Goal: Complete application form

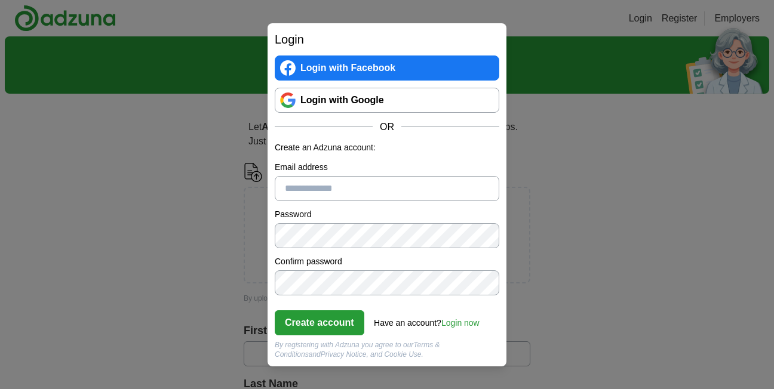
click at [342, 192] on input "Email address" at bounding box center [387, 188] width 225 height 25
type input "**********"
click at [321, 321] on button "Create account" at bounding box center [320, 323] width 90 height 25
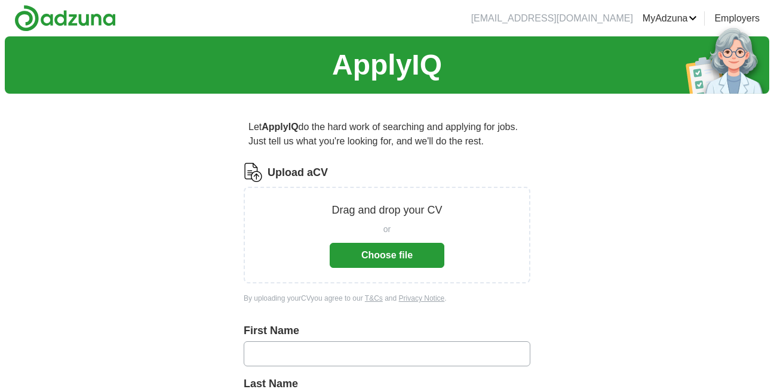
click at [401, 250] on button "Choose file" at bounding box center [387, 255] width 115 height 25
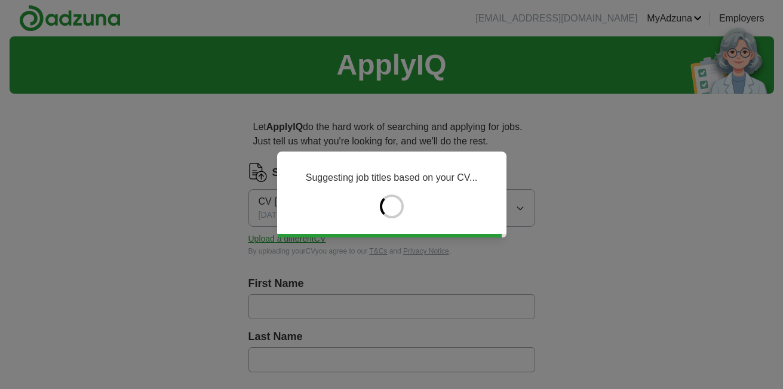
type input "*******"
type input "******"
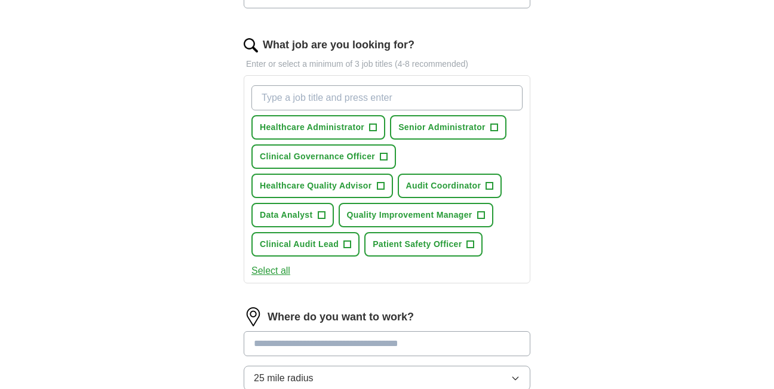
scroll to position [422, 0]
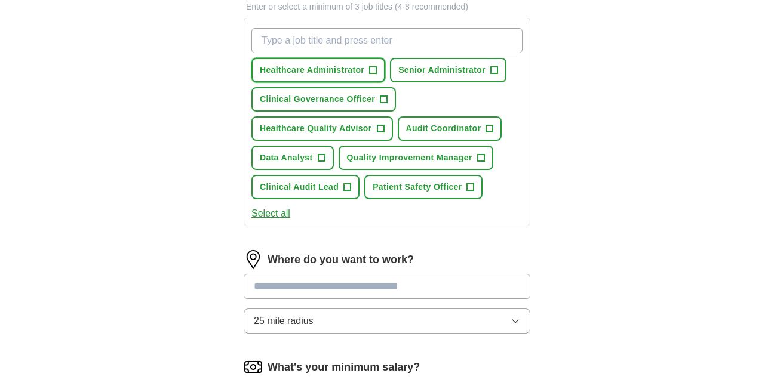
click at [375, 68] on span "+" at bounding box center [373, 71] width 7 height 10
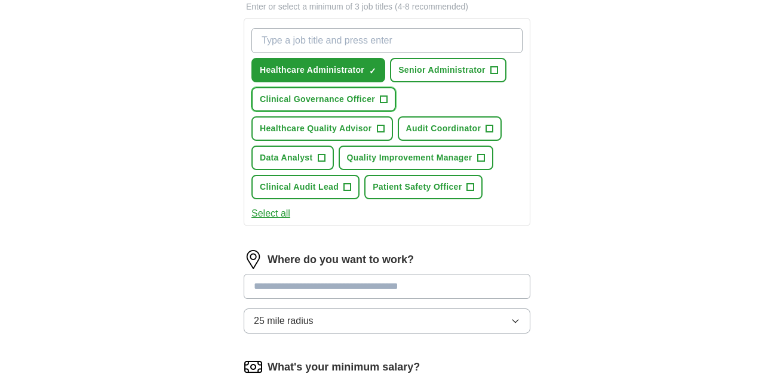
click at [385, 99] on span "+" at bounding box center [383, 100] width 7 height 10
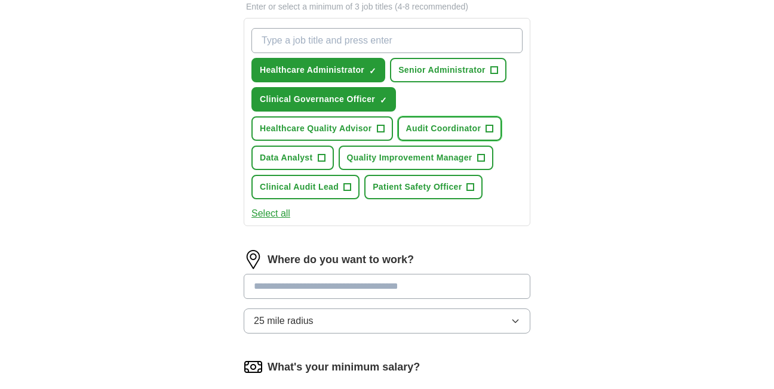
click at [490, 125] on span "+" at bounding box center [489, 129] width 7 height 10
click at [319, 158] on span "+" at bounding box center [321, 158] width 7 height 10
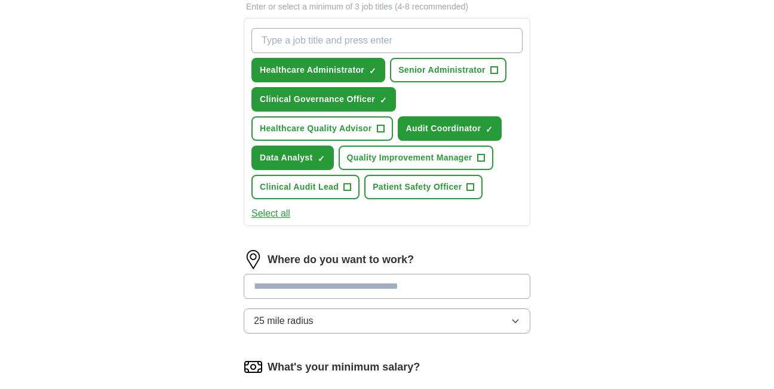
click at [371, 296] on input at bounding box center [387, 286] width 287 height 25
type input "*"
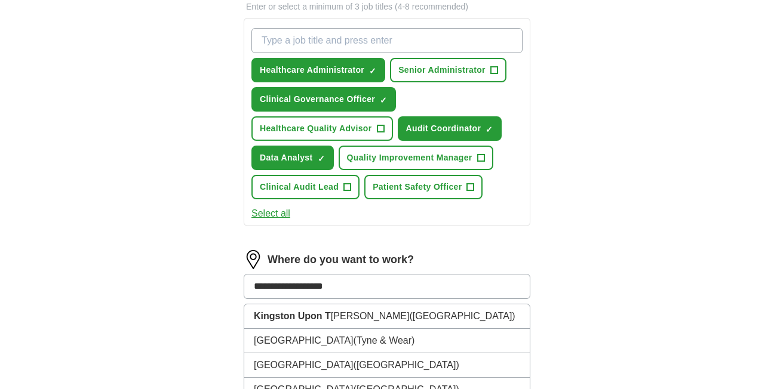
type input "**********"
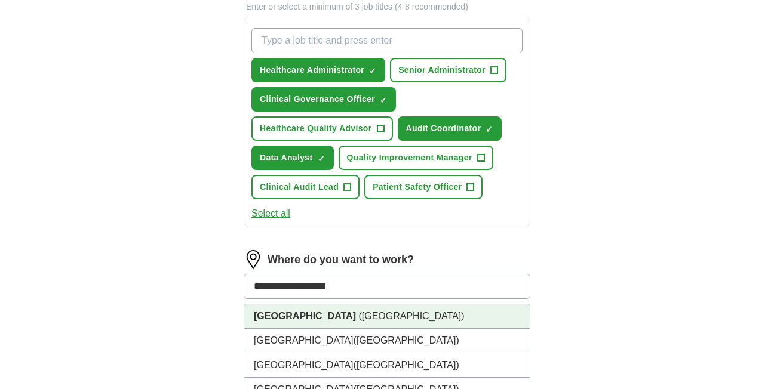
click at [376, 316] on span "([GEOGRAPHIC_DATA])" at bounding box center [411, 316] width 106 height 10
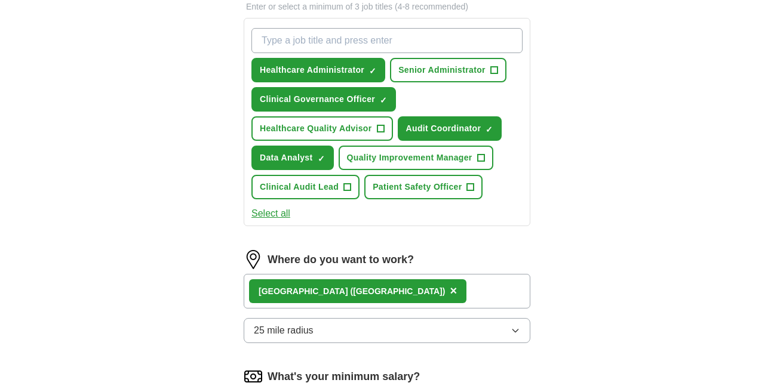
click at [515, 331] on icon "button" at bounding box center [516, 331] width 10 height 10
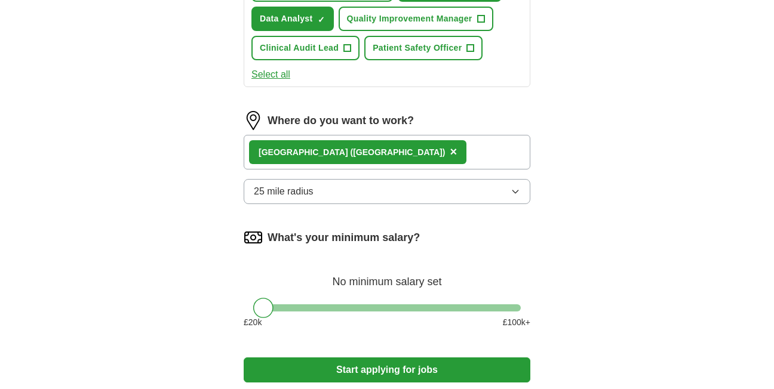
scroll to position [609, 0]
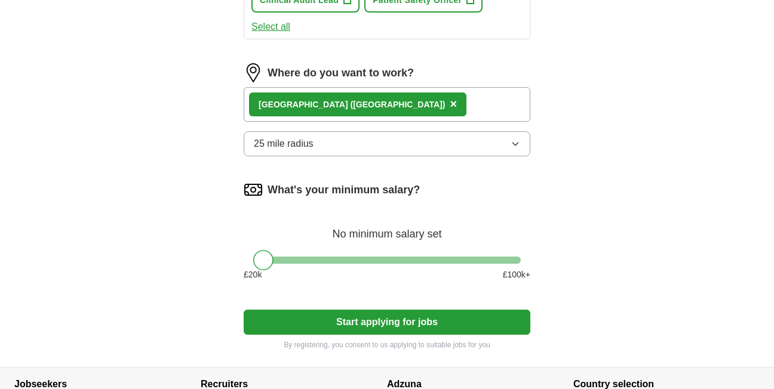
click at [515, 147] on icon "button" at bounding box center [516, 144] width 10 height 10
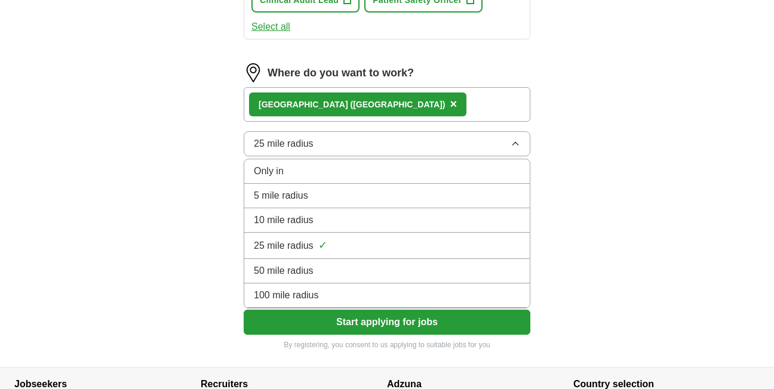
click at [339, 216] on div "10 mile radius" at bounding box center [387, 220] width 266 height 14
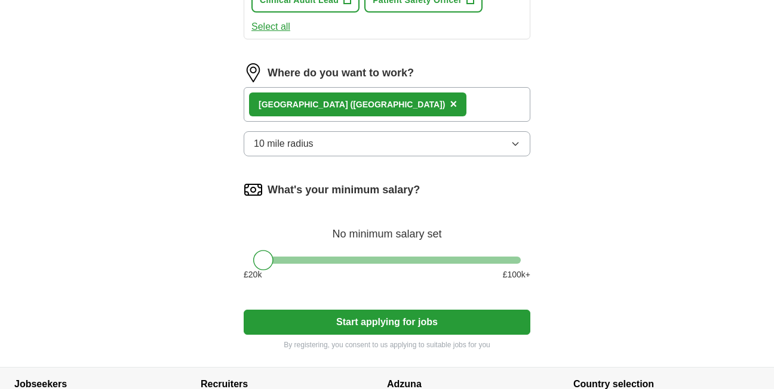
click at [365, 322] on button "Start applying for jobs" at bounding box center [387, 322] width 287 height 25
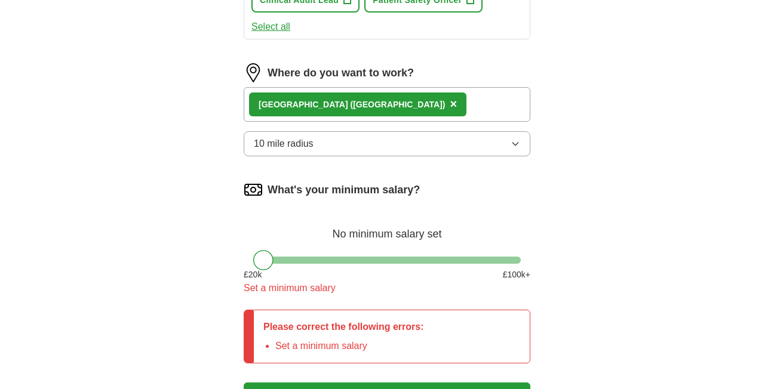
click at [266, 256] on div at bounding box center [263, 260] width 20 height 20
click at [268, 254] on div at bounding box center [263, 260] width 20 height 20
click at [331, 300] on div "What's your minimum salary? No minimum salary set £ 20 k £ 100 k+ Set a minimum…" at bounding box center [387, 242] width 287 height 125
click at [392, 333] on p "Please correct the following errors:" at bounding box center [343, 327] width 161 height 14
click at [391, 333] on p "Please correct the following errors:" at bounding box center [343, 327] width 161 height 14
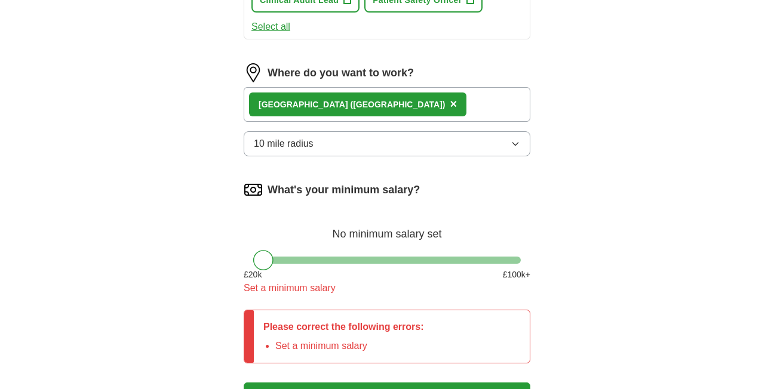
click at [362, 257] on div at bounding box center [387, 260] width 268 height 7
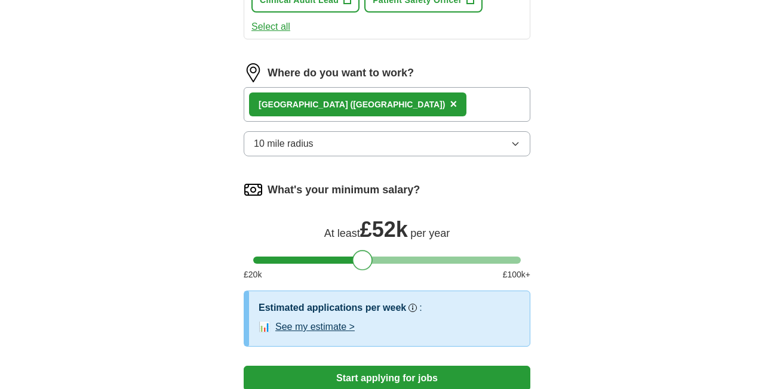
click at [274, 263] on div at bounding box center [387, 260] width 268 height 7
drag, startPoint x: 272, startPoint y: 263, endPoint x: 259, endPoint y: 260, distance: 13.5
click at [259, 260] on div at bounding box center [263, 260] width 20 height 20
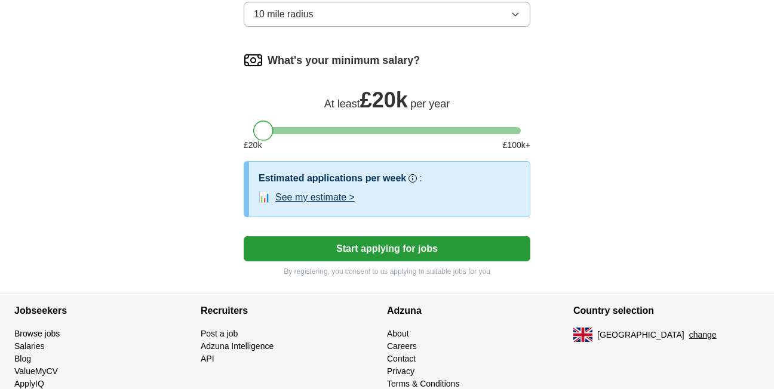
scroll to position [757, 0]
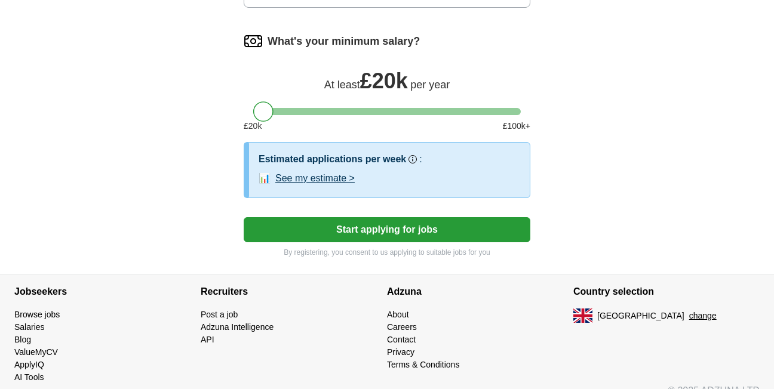
click at [417, 226] on button "Start applying for jobs" at bounding box center [387, 229] width 287 height 25
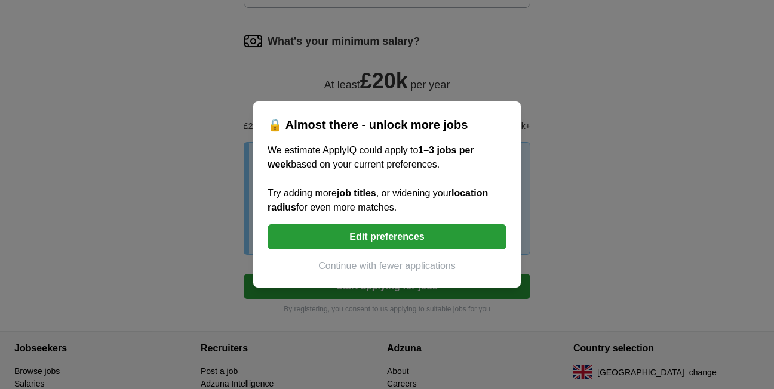
click at [438, 234] on button "Edit preferences" at bounding box center [387, 237] width 239 height 25
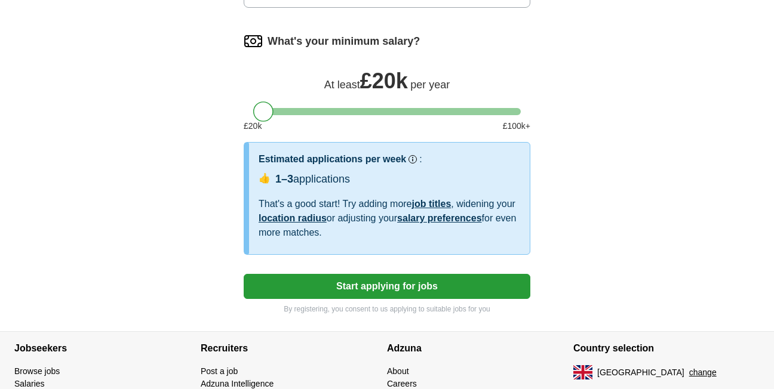
click at [290, 219] on link "location radius" at bounding box center [293, 218] width 68 height 10
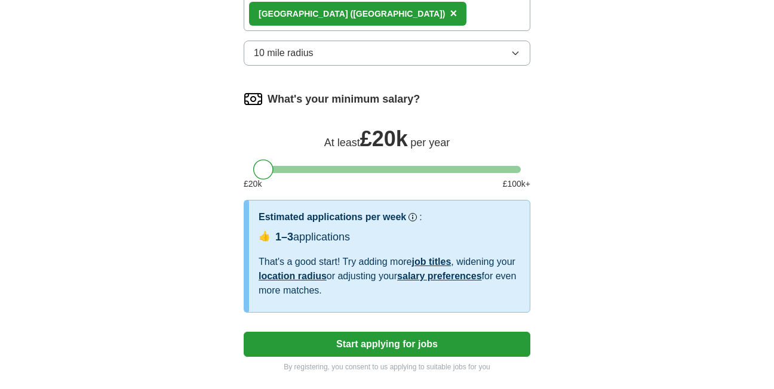
scroll to position [672, 0]
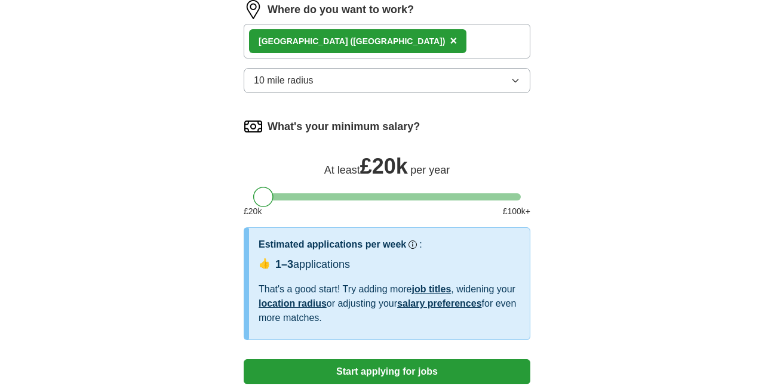
click at [518, 83] on icon "button" at bounding box center [516, 81] width 10 height 10
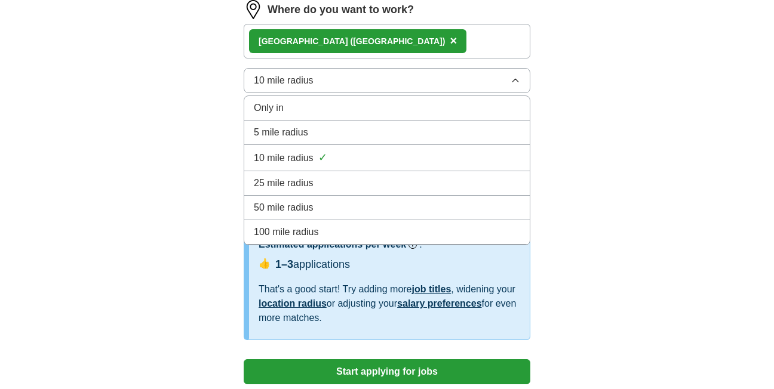
click at [302, 179] on span "25 mile radius" at bounding box center [284, 183] width 60 height 14
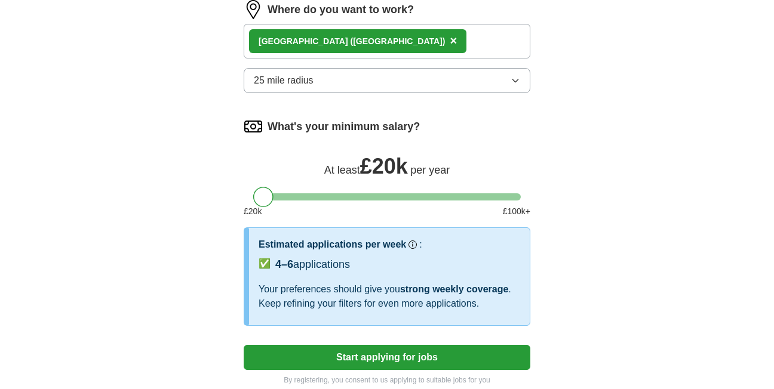
click at [390, 354] on button "Start applying for jobs" at bounding box center [387, 357] width 287 height 25
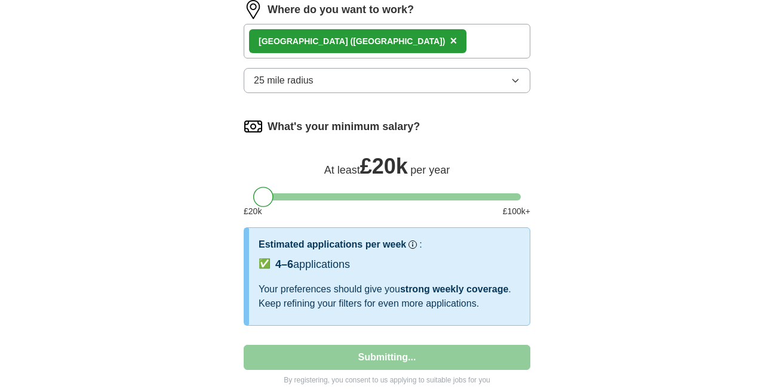
select select "**"
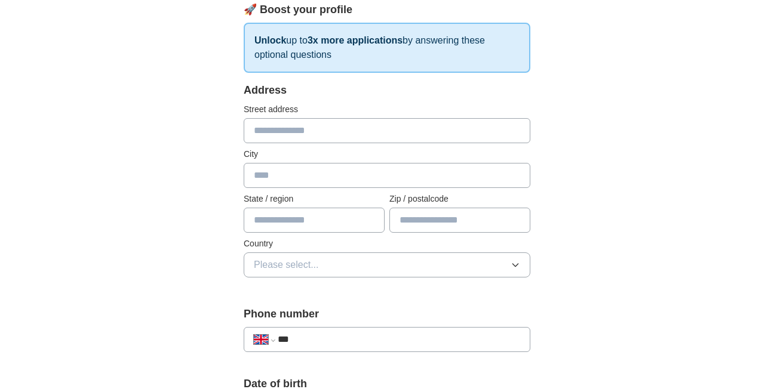
scroll to position [187, 0]
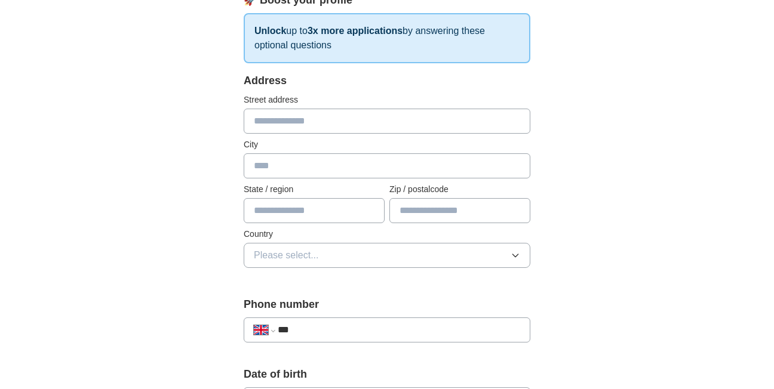
click at [326, 116] on input "text" at bounding box center [387, 121] width 287 height 25
type input "**********"
type input "*******"
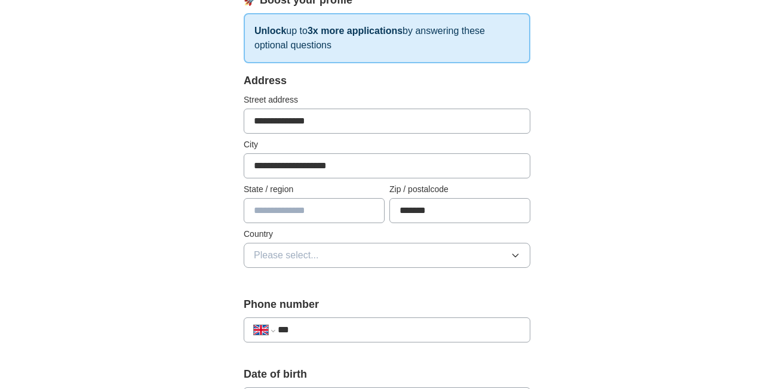
click at [309, 254] on span "Please select..." at bounding box center [286, 255] width 65 height 14
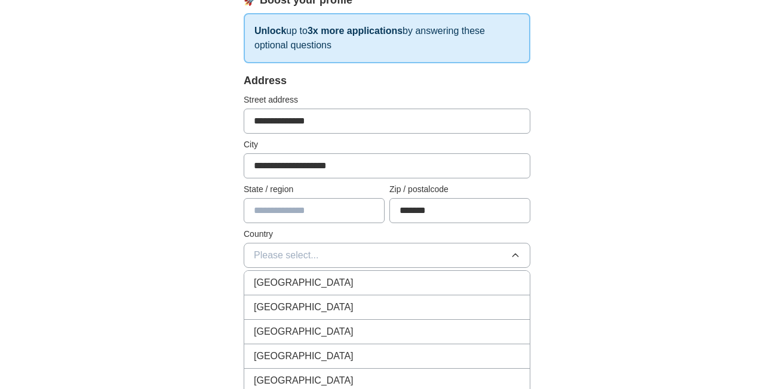
click at [304, 276] on span "[GEOGRAPHIC_DATA]" at bounding box center [304, 283] width 100 height 14
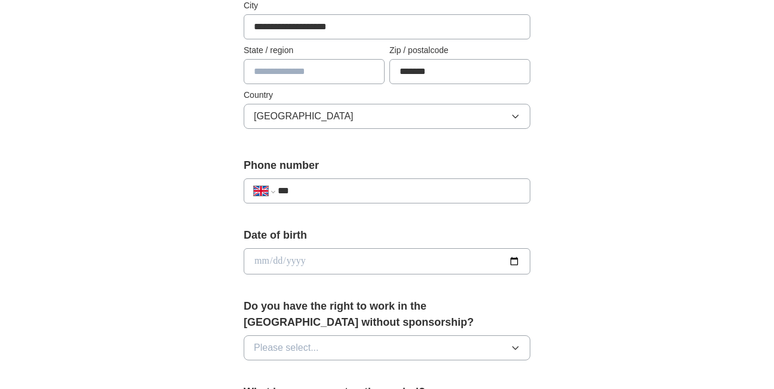
scroll to position [364, 0]
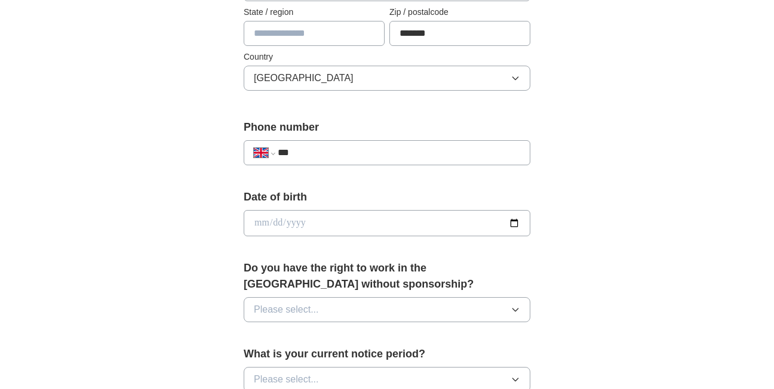
click at [328, 153] on input "***" at bounding box center [399, 153] width 242 height 14
type input "**********"
click at [348, 227] on input "date" at bounding box center [387, 223] width 287 height 26
type input "**********"
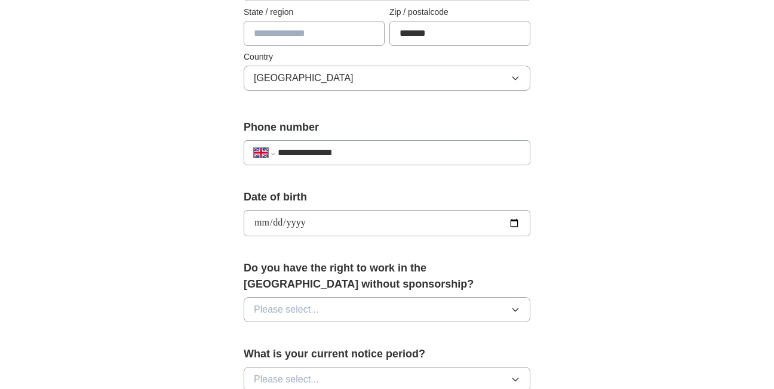
click at [380, 312] on button "Please select..." at bounding box center [387, 309] width 287 height 25
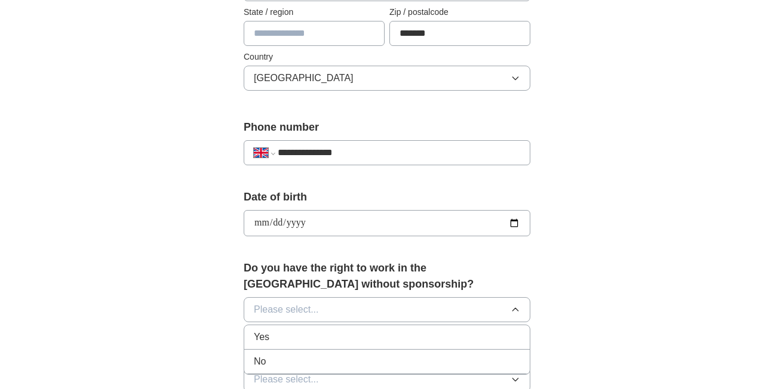
click at [333, 335] on div "Yes" at bounding box center [387, 337] width 266 height 14
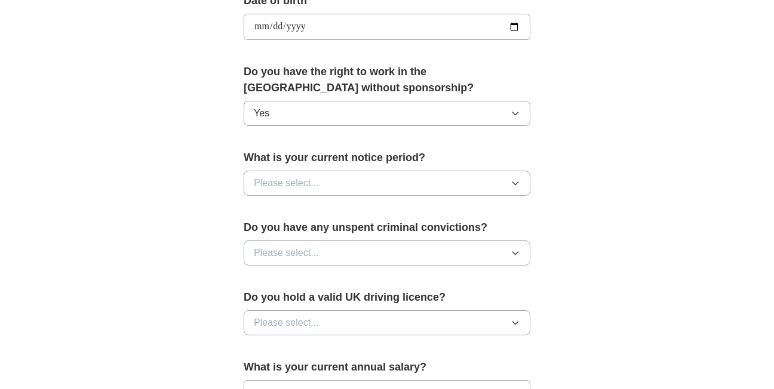
scroll to position [570, 0]
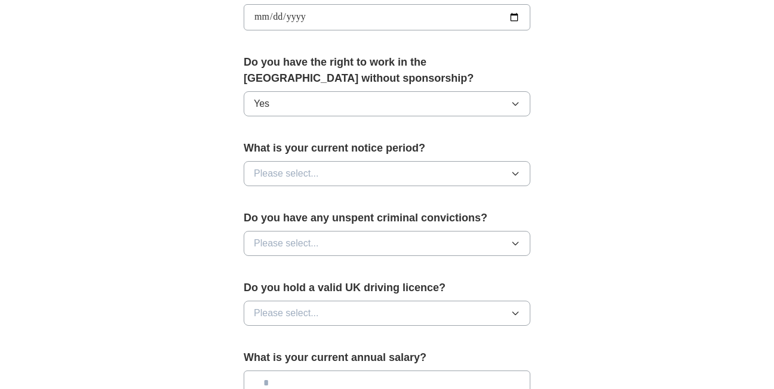
click at [515, 169] on icon "button" at bounding box center [516, 174] width 10 height 10
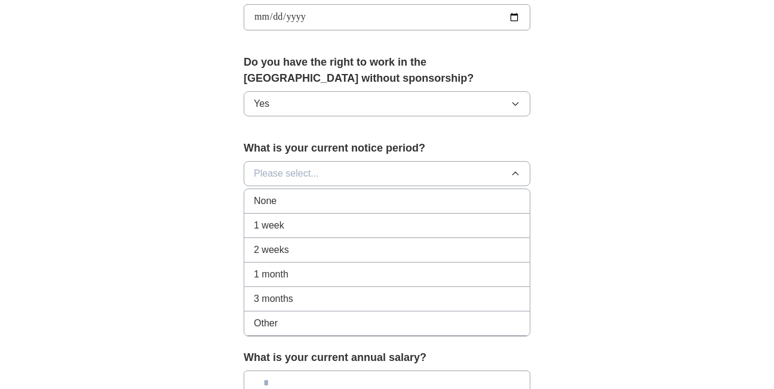
click at [306, 202] on div "None" at bounding box center [387, 201] width 266 height 14
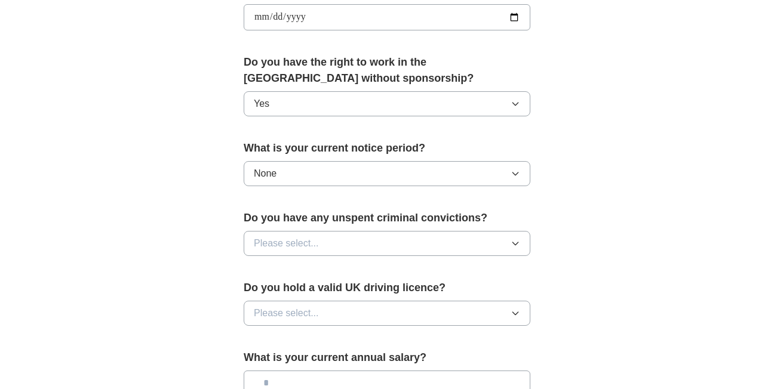
click at [514, 242] on icon "button" at bounding box center [516, 244] width 10 height 10
click at [275, 294] on div "No" at bounding box center [387, 295] width 266 height 14
click at [514, 311] on icon "button" at bounding box center [516, 314] width 10 height 10
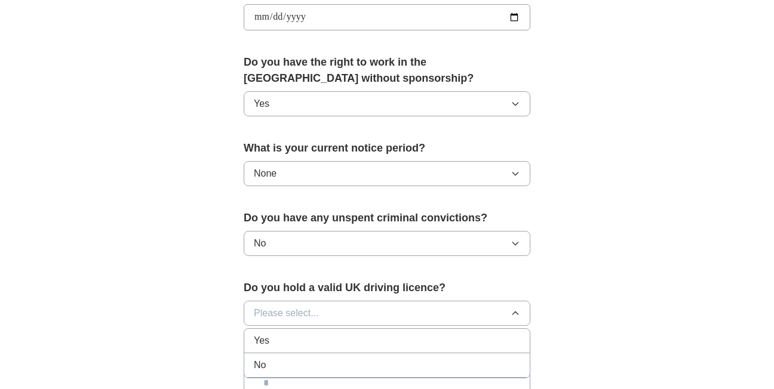
click at [340, 336] on div "Yes" at bounding box center [387, 341] width 266 height 14
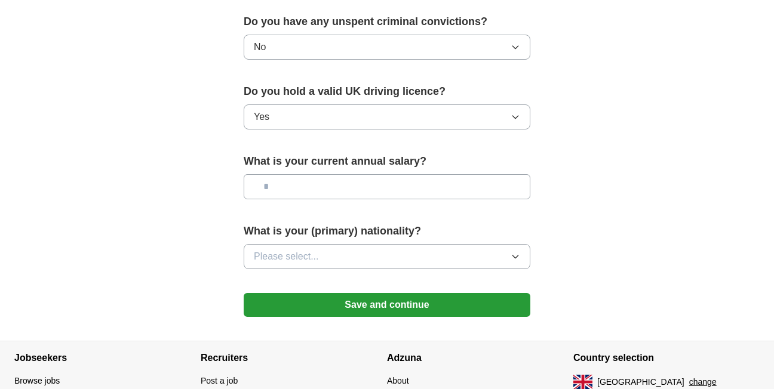
scroll to position [795, 0]
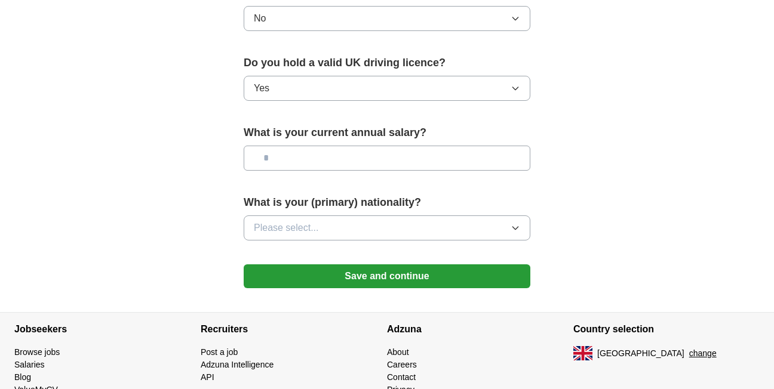
click at [351, 158] on input "text" at bounding box center [387, 158] width 287 height 25
type input "*******"
click at [515, 225] on icon "button" at bounding box center [516, 228] width 10 height 10
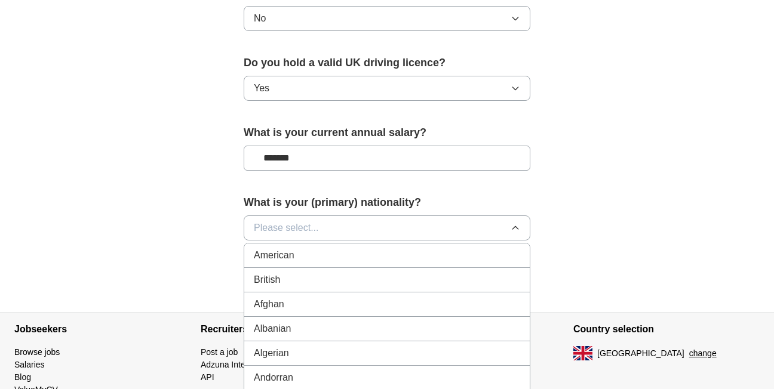
click at [334, 287] on li "British" at bounding box center [386, 280] width 285 height 24
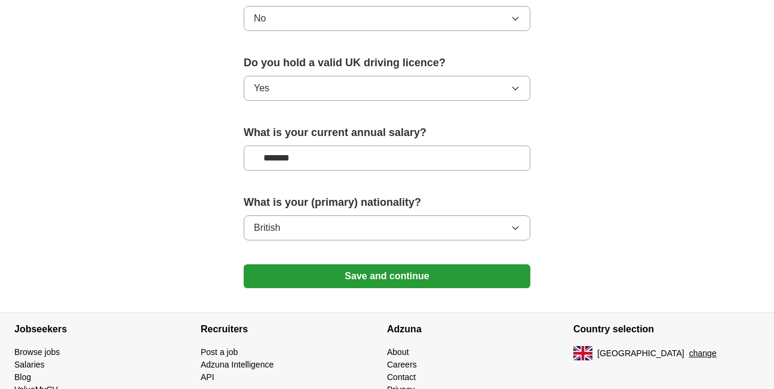
click at [357, 282] on button "Save and continue" at bounding box center [387, 277] width 287 height 24
